Goal: Task Accomplishment & Management: Manage account settings

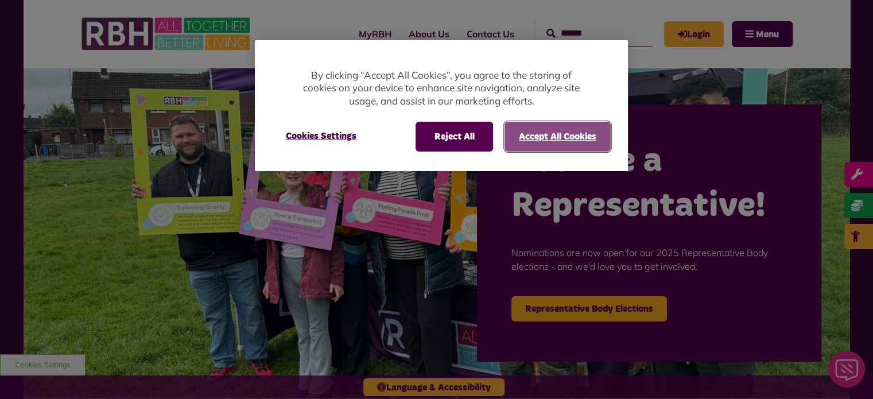
click at [539, 133] on button "Accept All Cookies" at bounding box center [557, 137] width 106 height 30
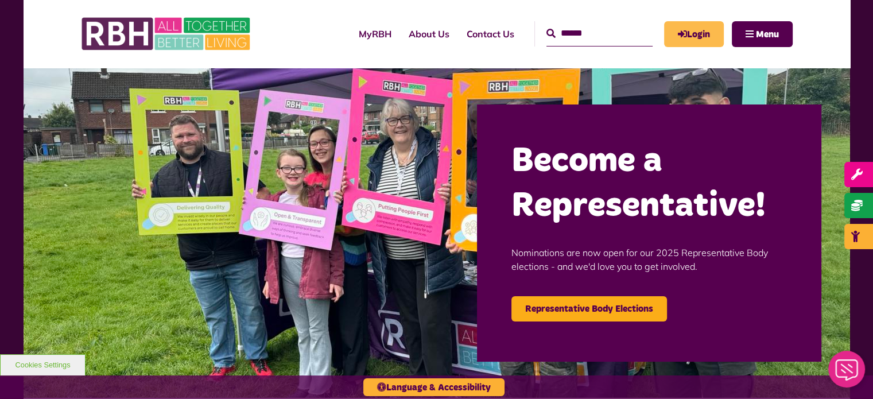
click at [698, 41] on link "Login" at bounding box center [694, 34] width 60 height 26
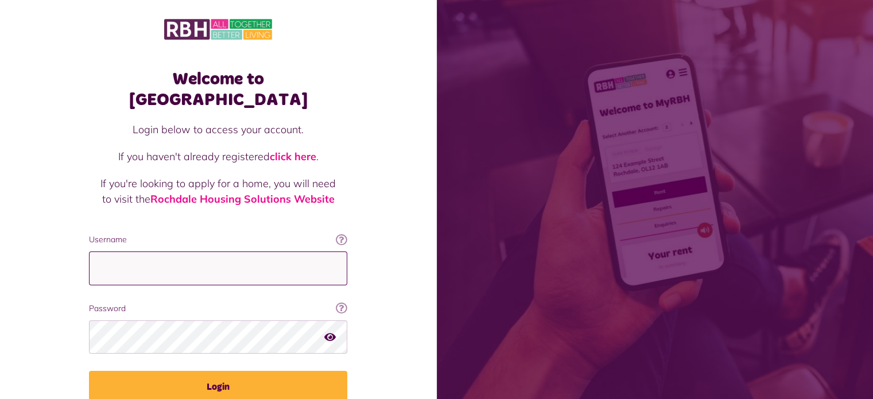
click at [145, 252] on input "Username" at bounding box center [218, 268] width 258 height 34
type input "**********"
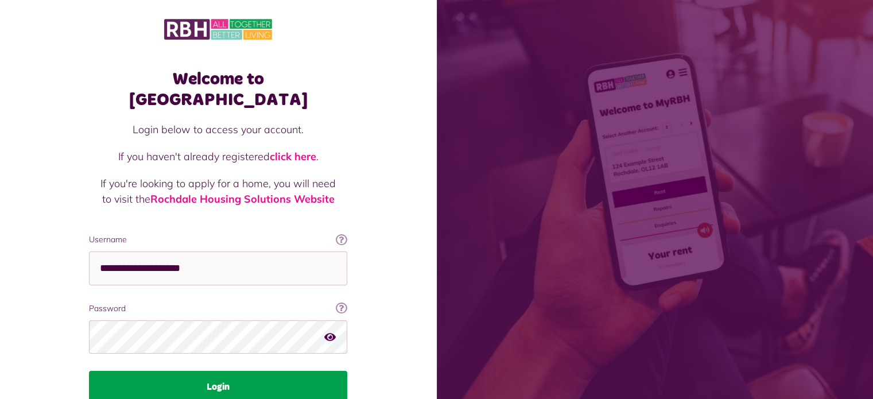
click at [201, 371] on button "Login" at bounding box center [218, 387] width 258 height 32
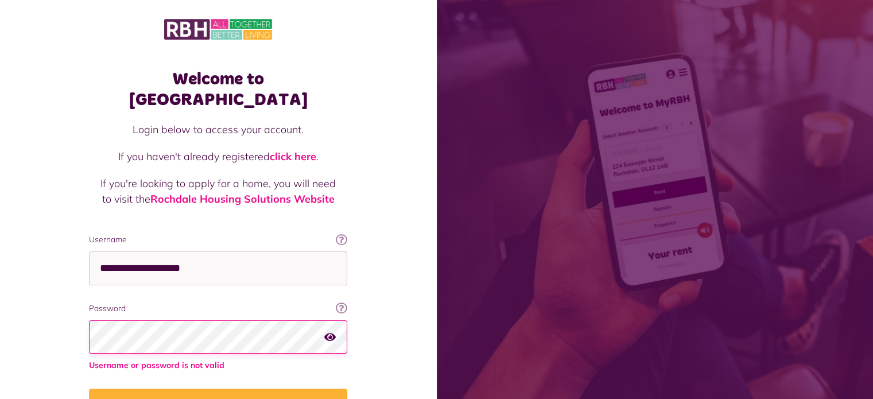
click at [89, 388] on button "Login" at bounding box center [218, 404] width 258 height 32
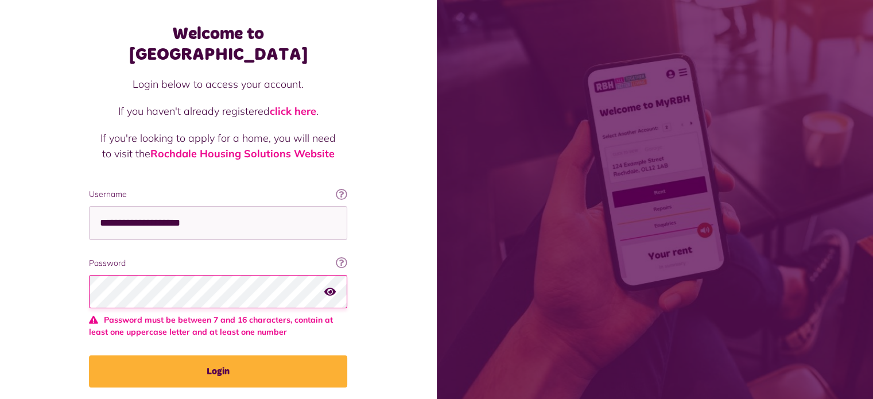
scroll to position [72, 0]
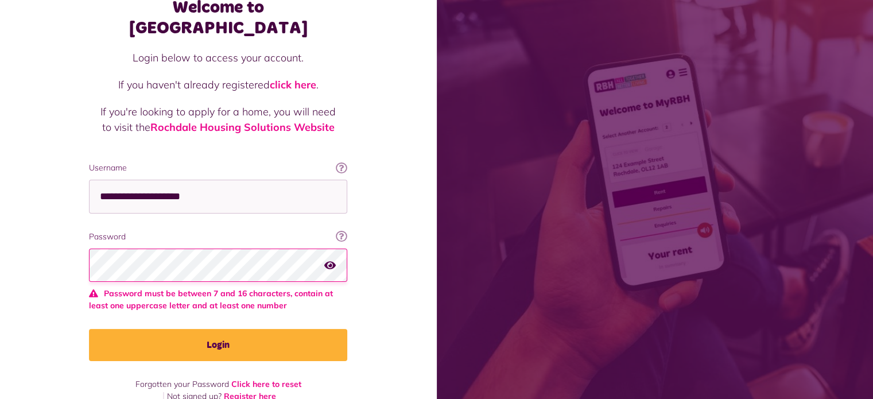
click at [330, 259] on icon "button" at bounding box center [329, 264] width 11 height 10
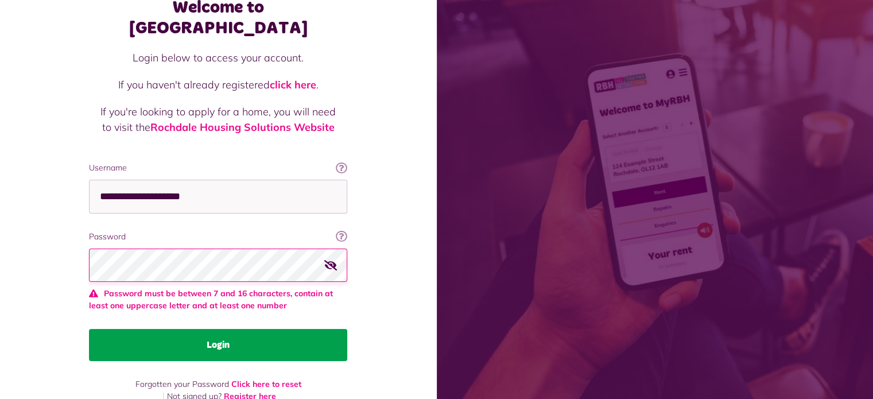
click at [243, 331] on button "Login" at bounding box center [218, 345] width 258 height 32
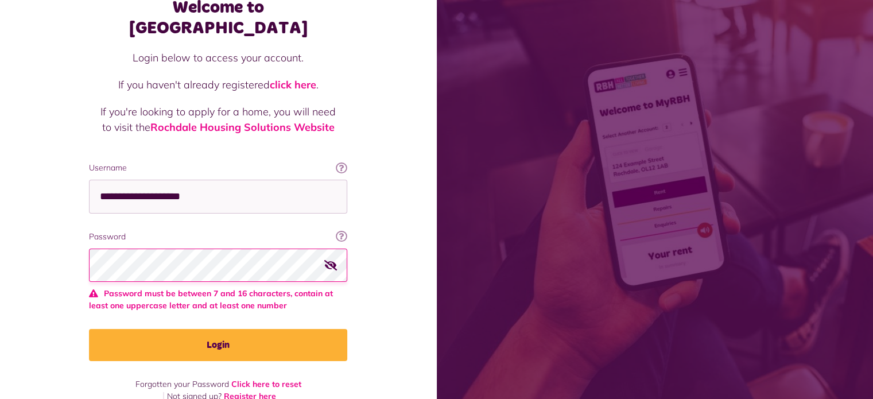
scroll to position [41, 0]
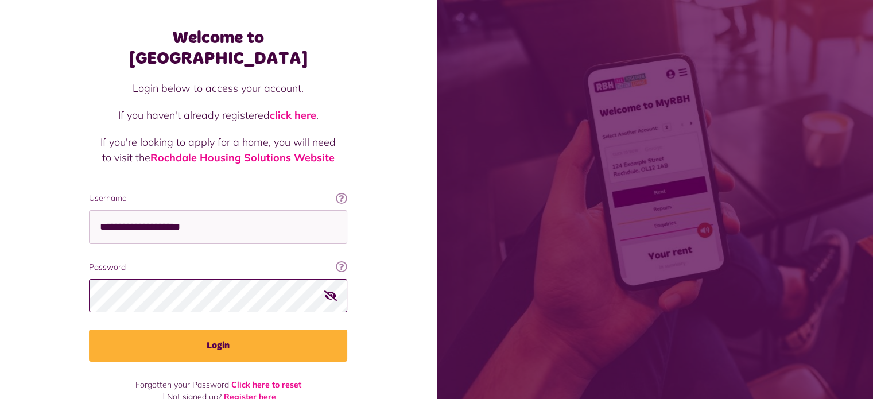
click at [89, 329] on button "Login" at bounding box center [218, 345] width 258 height 32
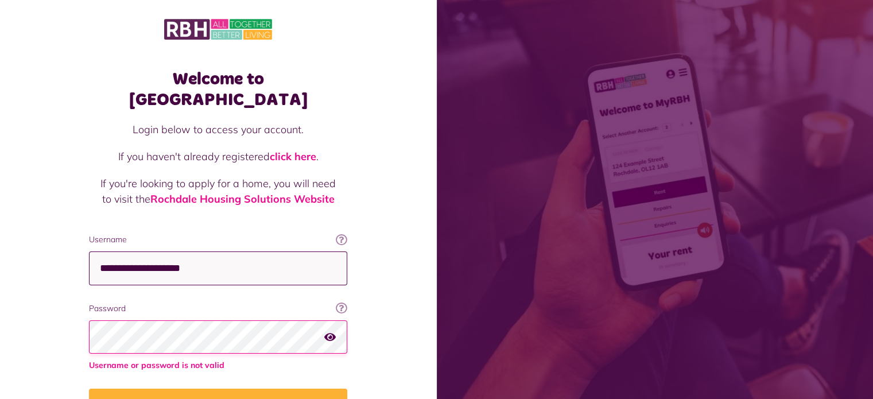
click at [119, 251] on input "**********" at bounding box center [218, 268] width 258 height 34
click at [327, 331] on icon "button" at bounding box center [329, 336] width 11 height 10
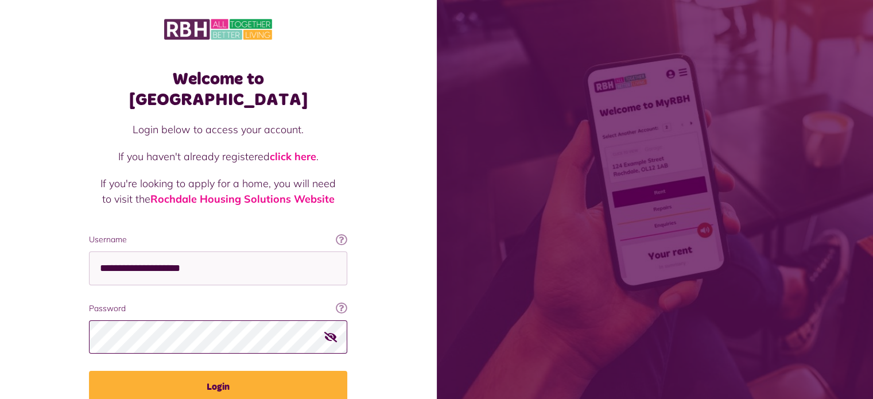
click at [89, 371] on button "Login" at bounding box center [218, 387] width 258 height 32
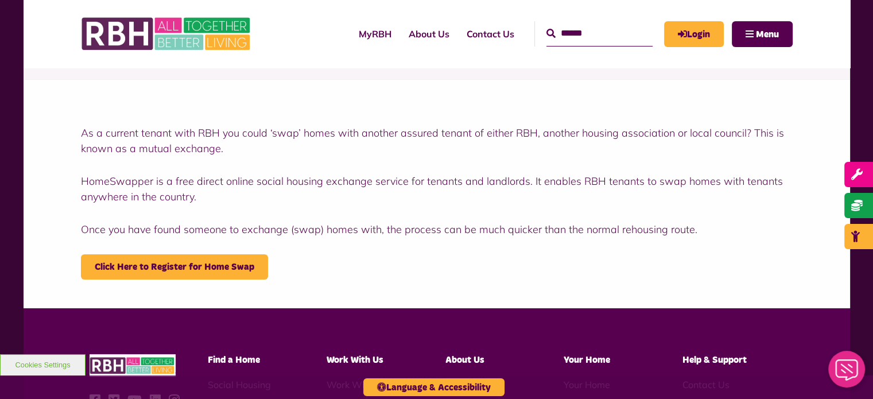
scroll to position [188, 0]
click at [192, 267] on link "Click Here to Register for Home Swap" at bounding box center [174, 266] width 187 height 25
click at [193, 269] on link "Click Here to Register for Home Swap" at bounding box center [174, 266] width 187 height 25
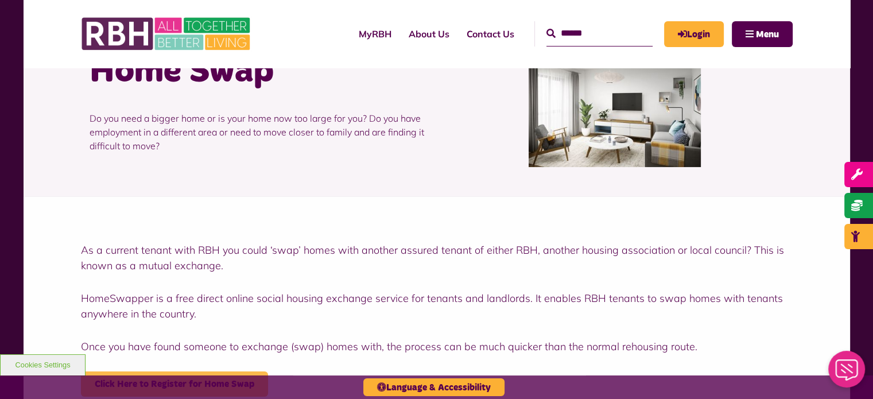
scroll to position [0, 0]
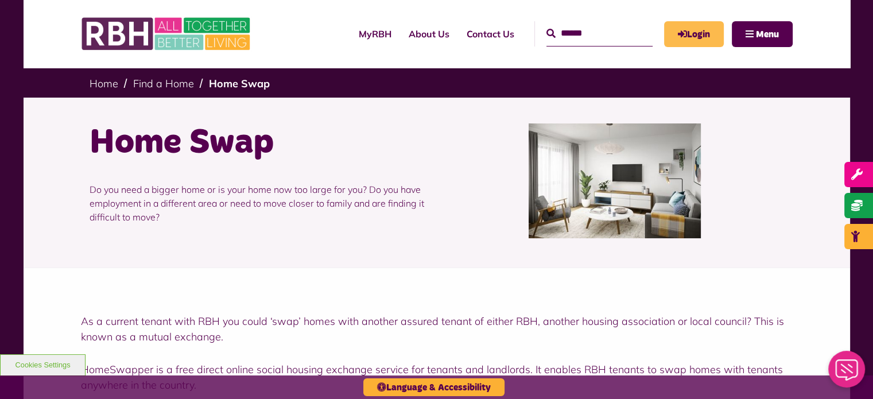
click at [0, 0] on icon "MyRBH" at bounding box center [0, 0] width 0 height 0
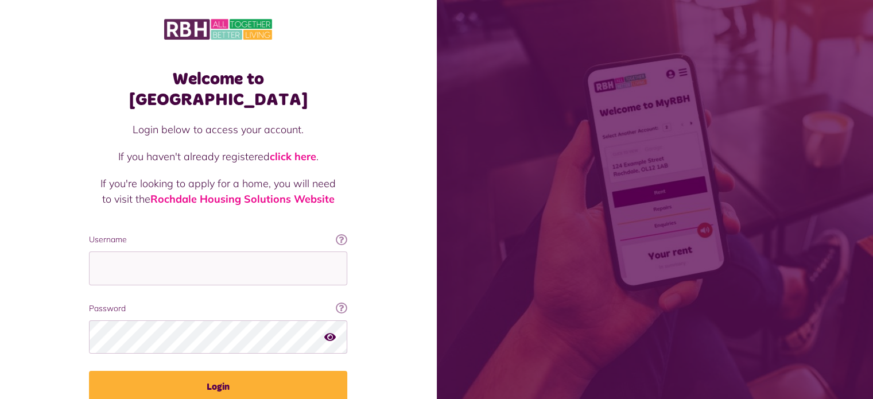
click at [152, 251] on input "Username" at bounding box center [218, 268] width 258 height 34
type input "**********"
click at [326, 331] on icon "button" at bounding box center [329, 336] width 11 height 10
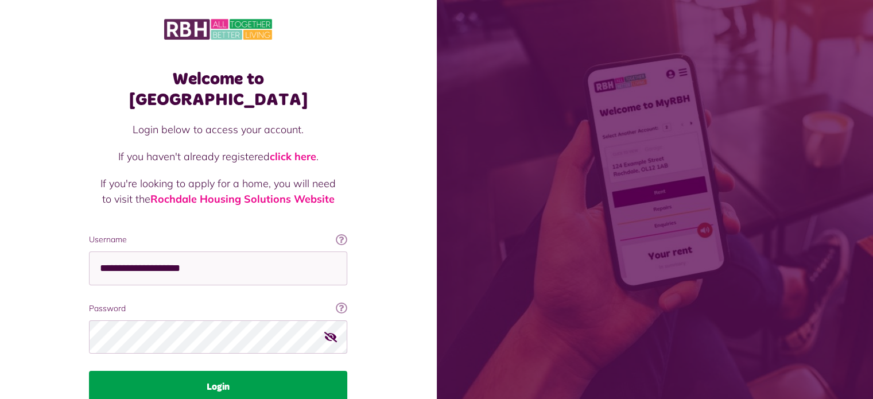
click at [255, 371] on button "Login" at bounding box center [218, 387] width 258 height 32
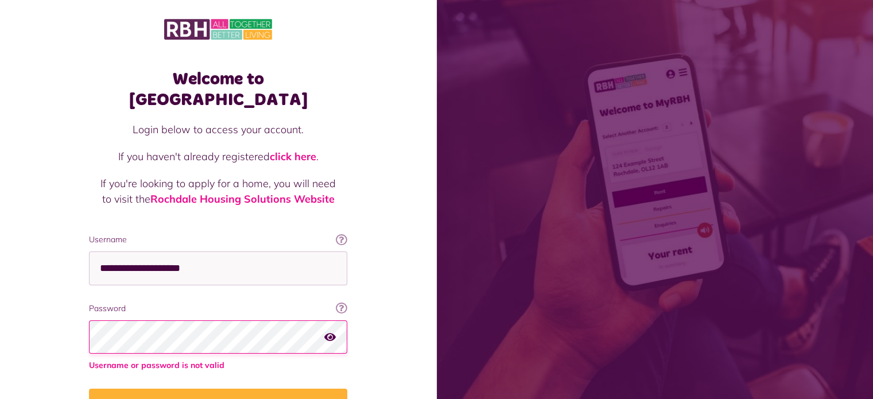
click at [199, 302] on div "Password Your password contains a minimum of eight characters, include one uppe…" at bounding box center [218, 336] width 258 height 69
click at [89, 388] on button "Login" at bounding box center [218, 404] width 258 height 32
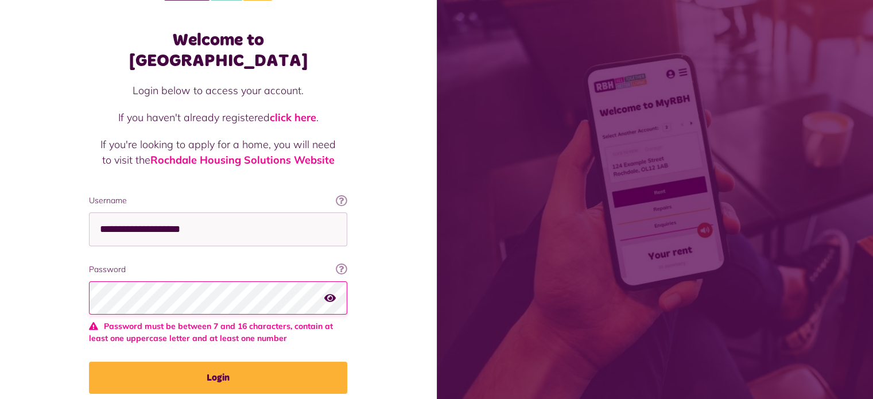
scroll to position [72, 0]
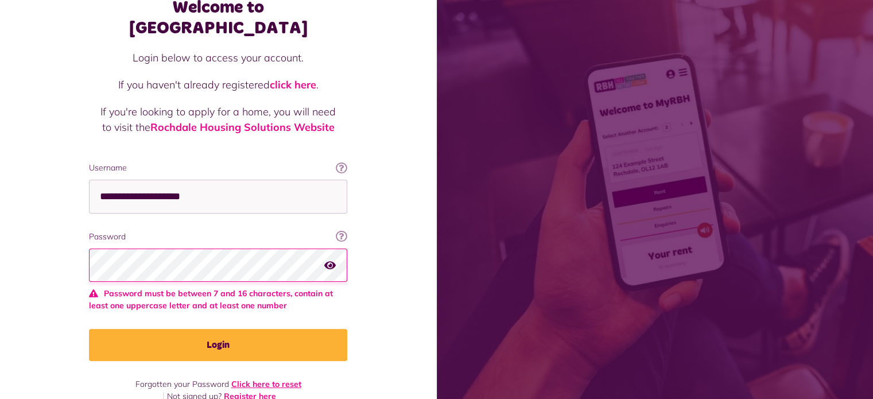
click at [254, 379] on link "Click here to reset" at bounding box center [266, 384] width 70 height 10
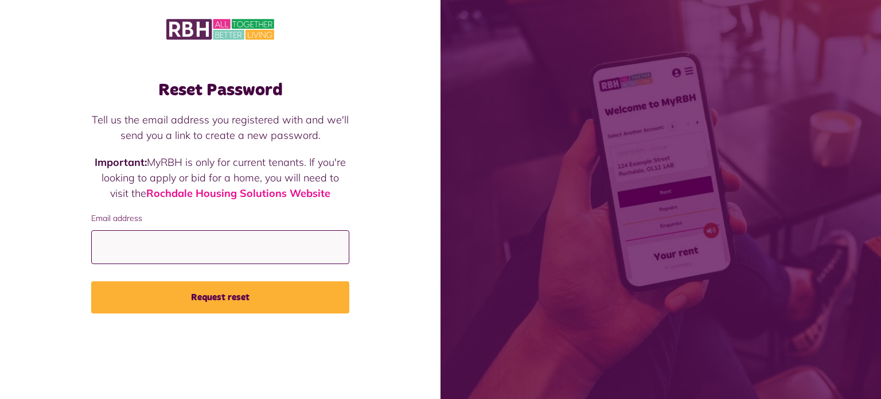
click at [210, 243] on input "Email address" at bounding box center [220, 247] width 258 height 34
type input "**********"
click at [91, 281] on button "Request reset" at bounding box center [220, 297] width 258 height 32
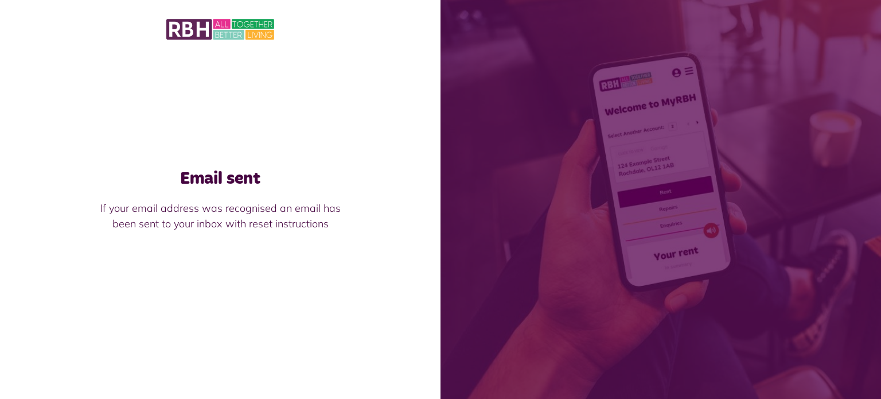
click at [248, 241] on div "Email sent If your email address was recognised an email has been sent to your …" at bounding box center [220, 200] width 281 height 86
